Goal: Information Seeking & Learning: Learn about a topic

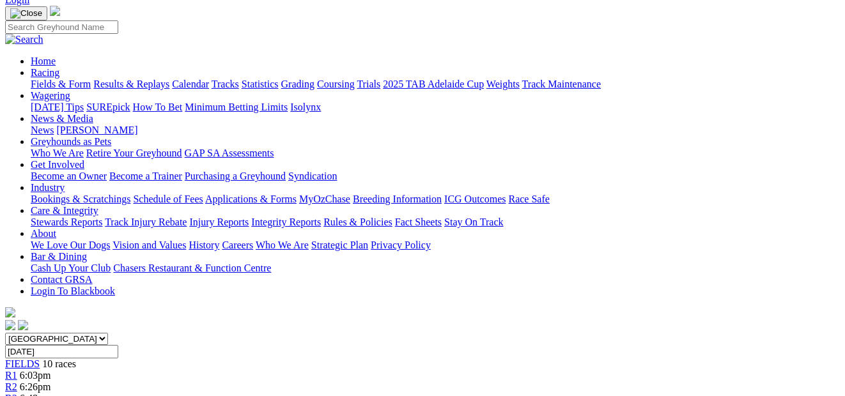
scroll to position [72, 0]
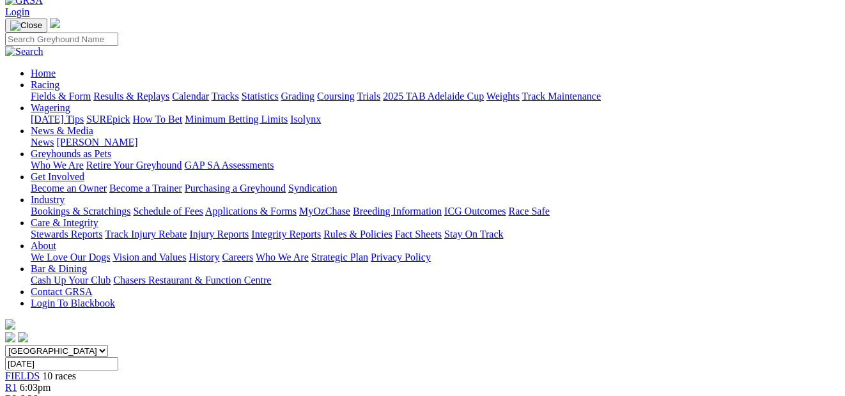
click at [51, 394] on span "6:26pm" at bounding box center [35, 399] width 31 height 11
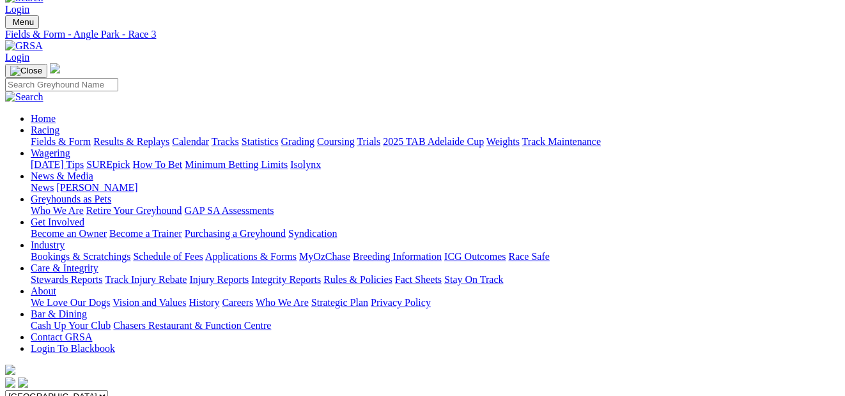
scroll to position [17, 0]
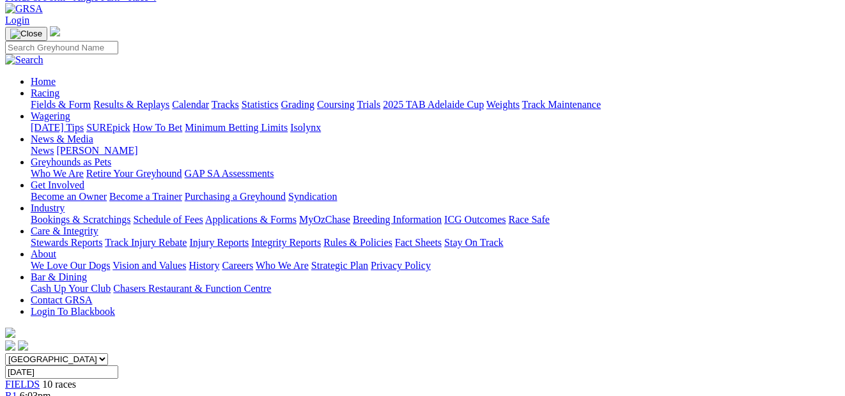
scroll to position [32, 0]
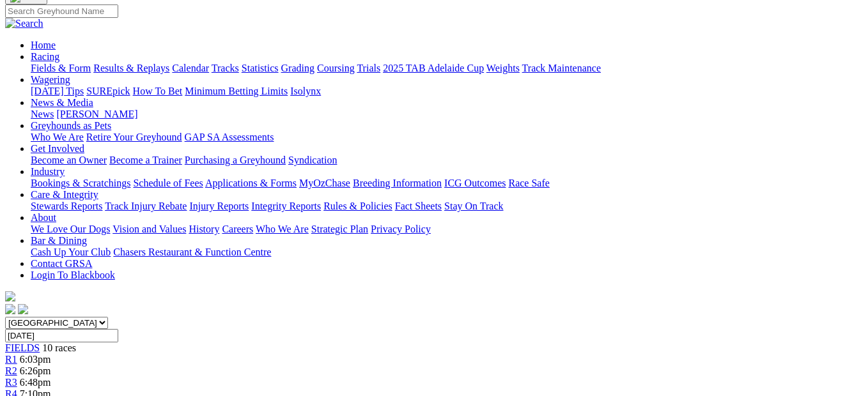
scroll to position [65, 0]
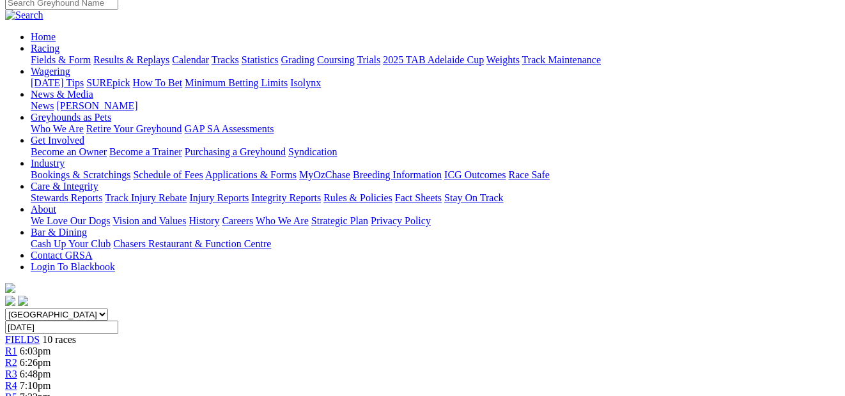
scroll to position [70, 0]
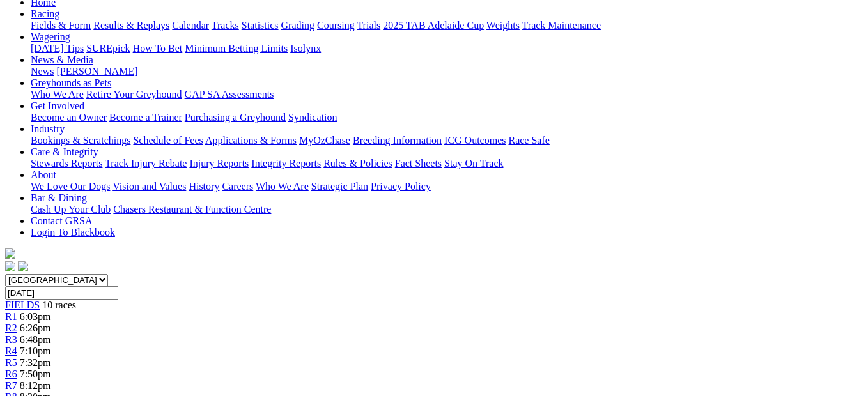
scroll to position [139, 0]
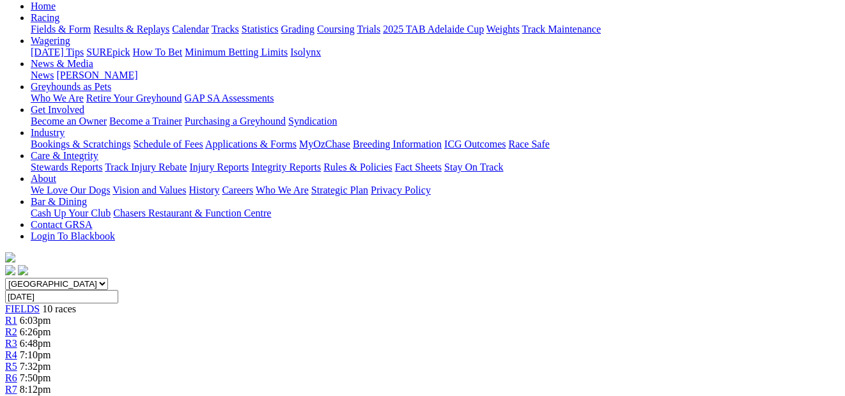
click at [638, 396] on div "R8 8:30pm" at bounding box center [422, 402] width 835 height 12
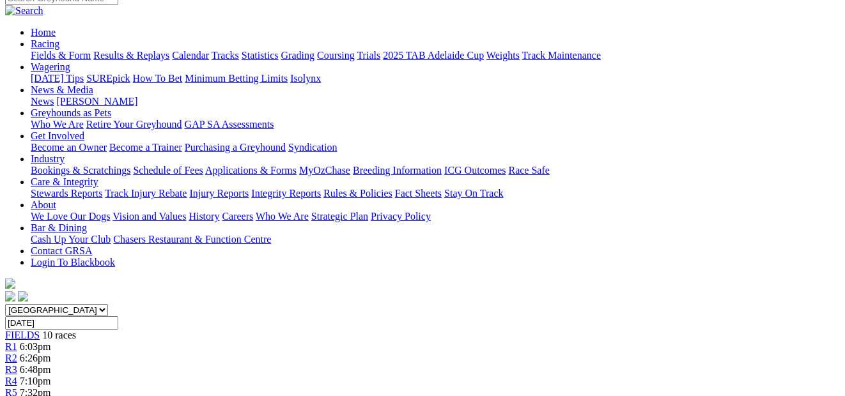
scroll to position [82, 0]
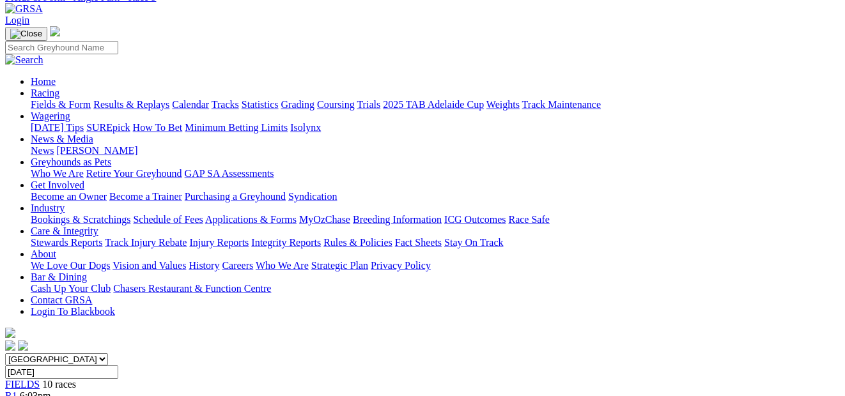
scroll to position [59, 0]
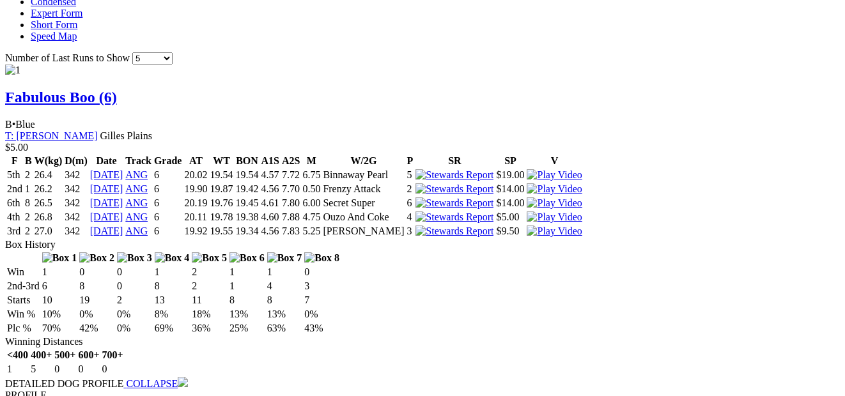
scroll to position [1112, 0]
